Goal: Check status: Check status

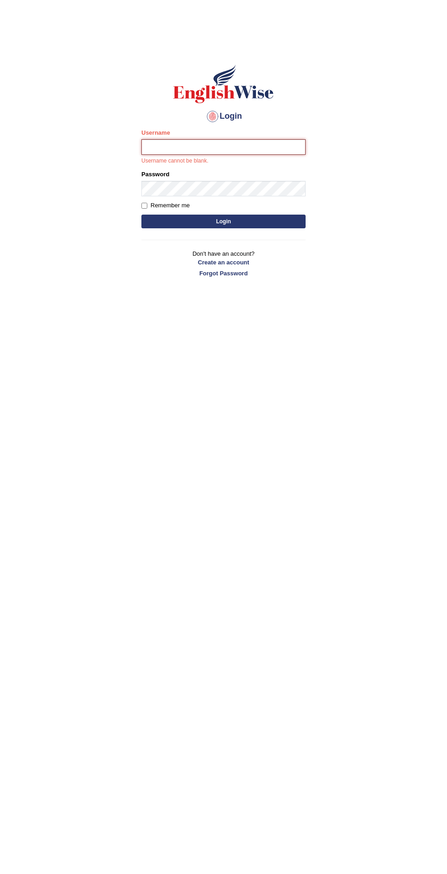
type input "filipimg"
click at [142, 215] on button "Login" at bounding box center [224, 222] width 164 height 14
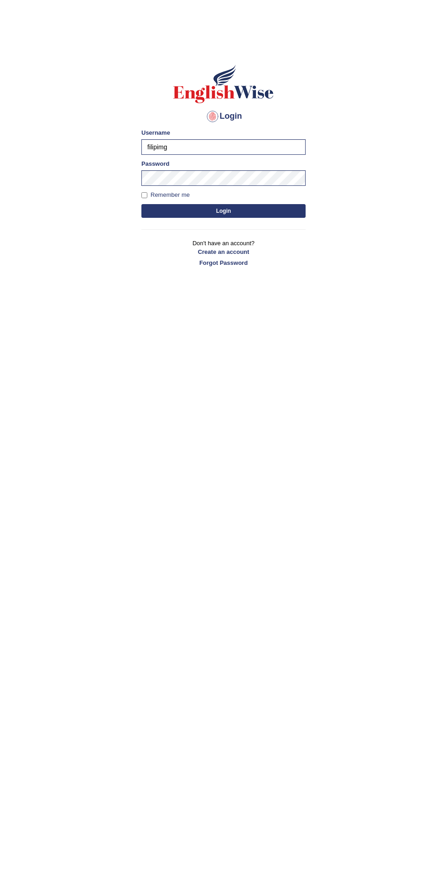
click at [163, 205] on button "Login" at bounding box center [224, 211] width 164 height 14
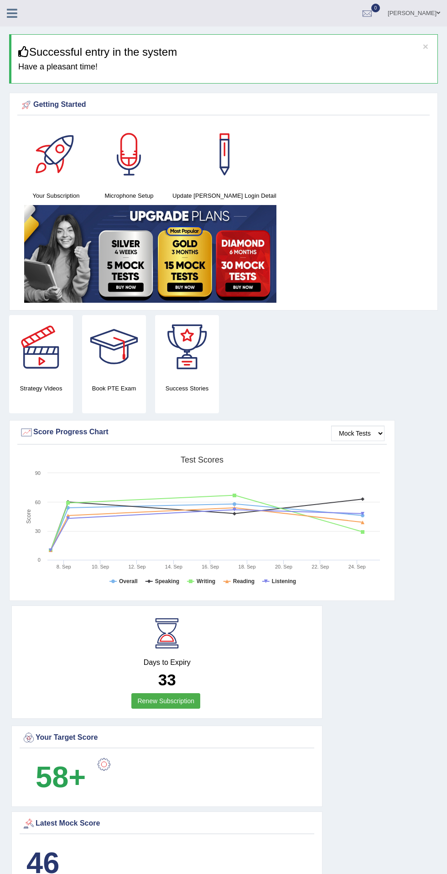
click at [12, 13] on icon at bounding box center [12, 13] width 11 height 12
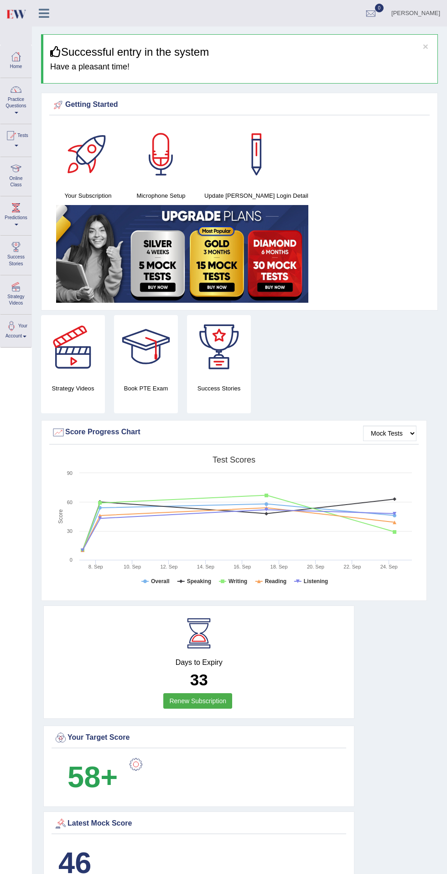
click at [16, 135] on div at bounding box center [11, 136] width 14 height 14
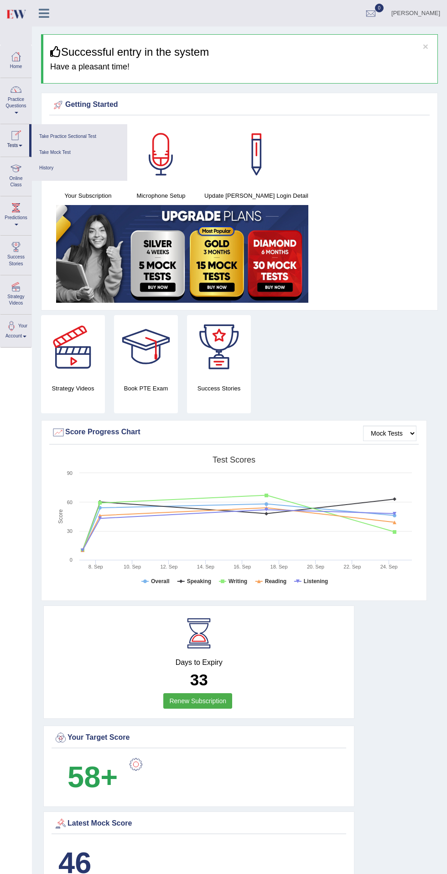
click at [49, 172] on link "History" at bounding box center [79, 168] width 87 height 16
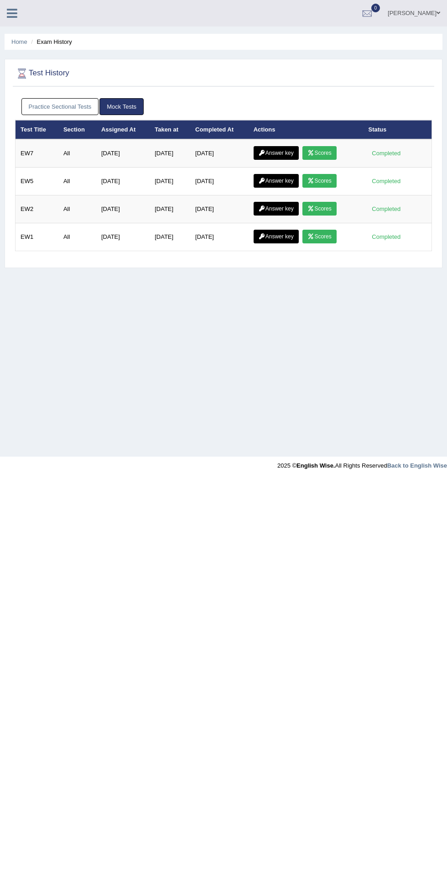
click at [263, 152] on icon at bounding box center [262, 152] width 7 height 5
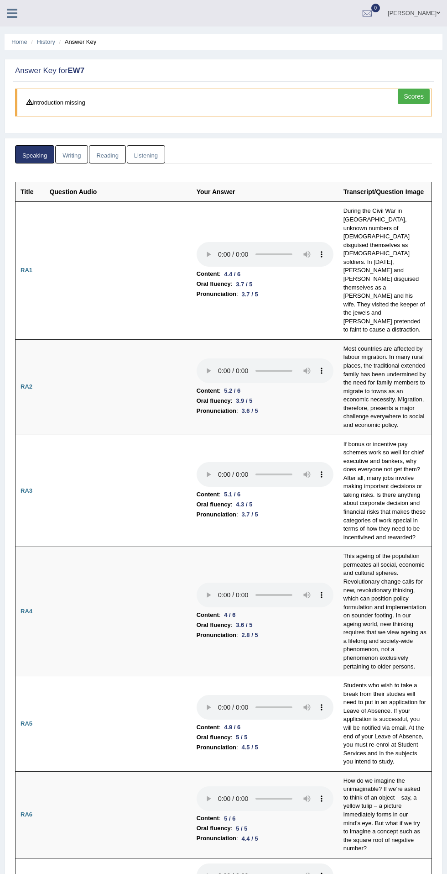
click at [103, 157] on link "Reading" at bounding box center [107, 154] width 37 height 19
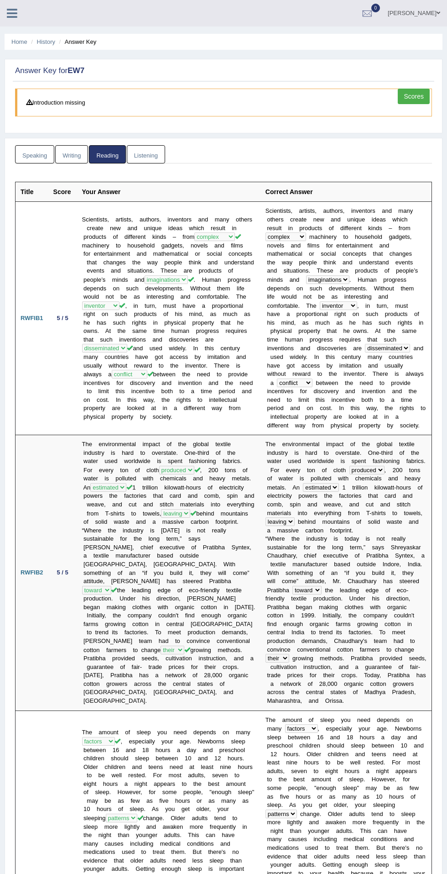
click at [144, 155] on link "Listening" at bounding box center [146, 154] width 38 height 19
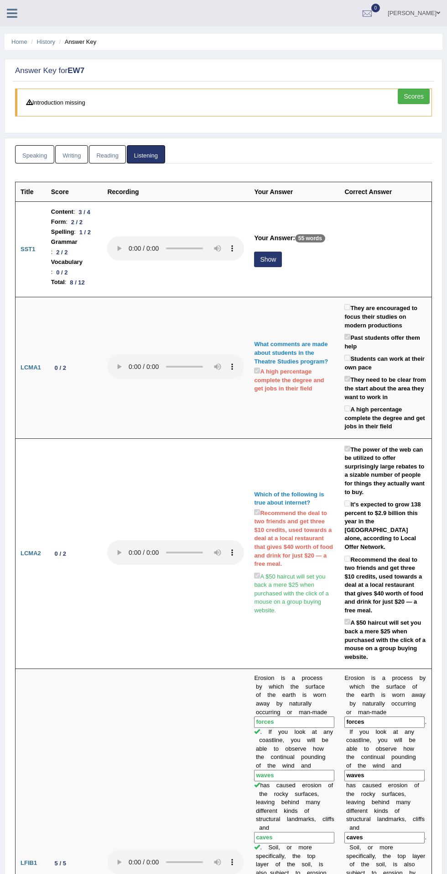
click at [415, 102] on link "Scores" at bounding box center [414, 97] width 32 height 16
